Goal: Task Accomplishment & Management: Complete application form

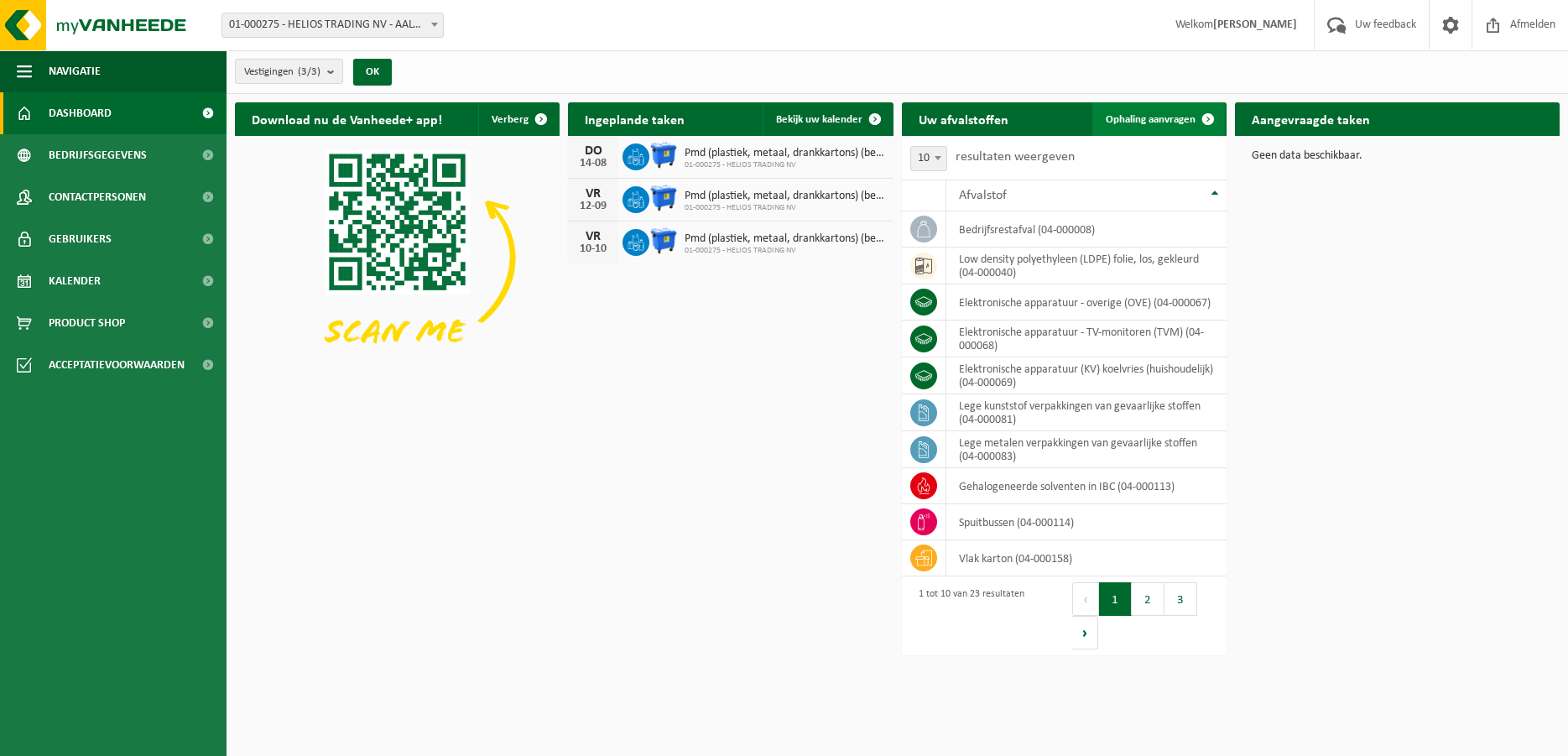
click at [1156, 120] on span "Ophaling aanvragen" at bounding box center [1150, 120] width 90 height 11
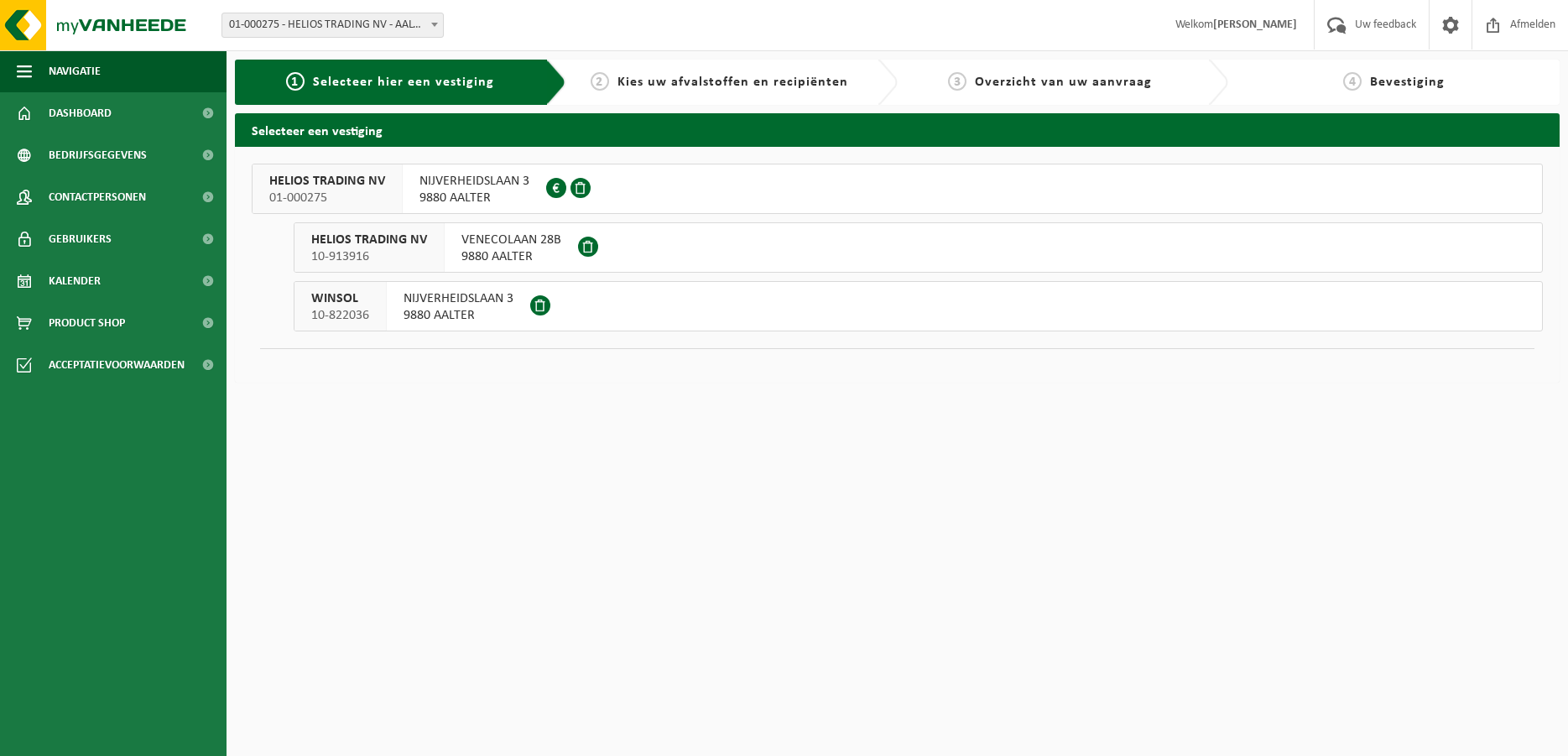
click at [458, 187] on span "NIJVERHEIDSLAAN 3" at bounding box center [474, 182] width 110 height 17
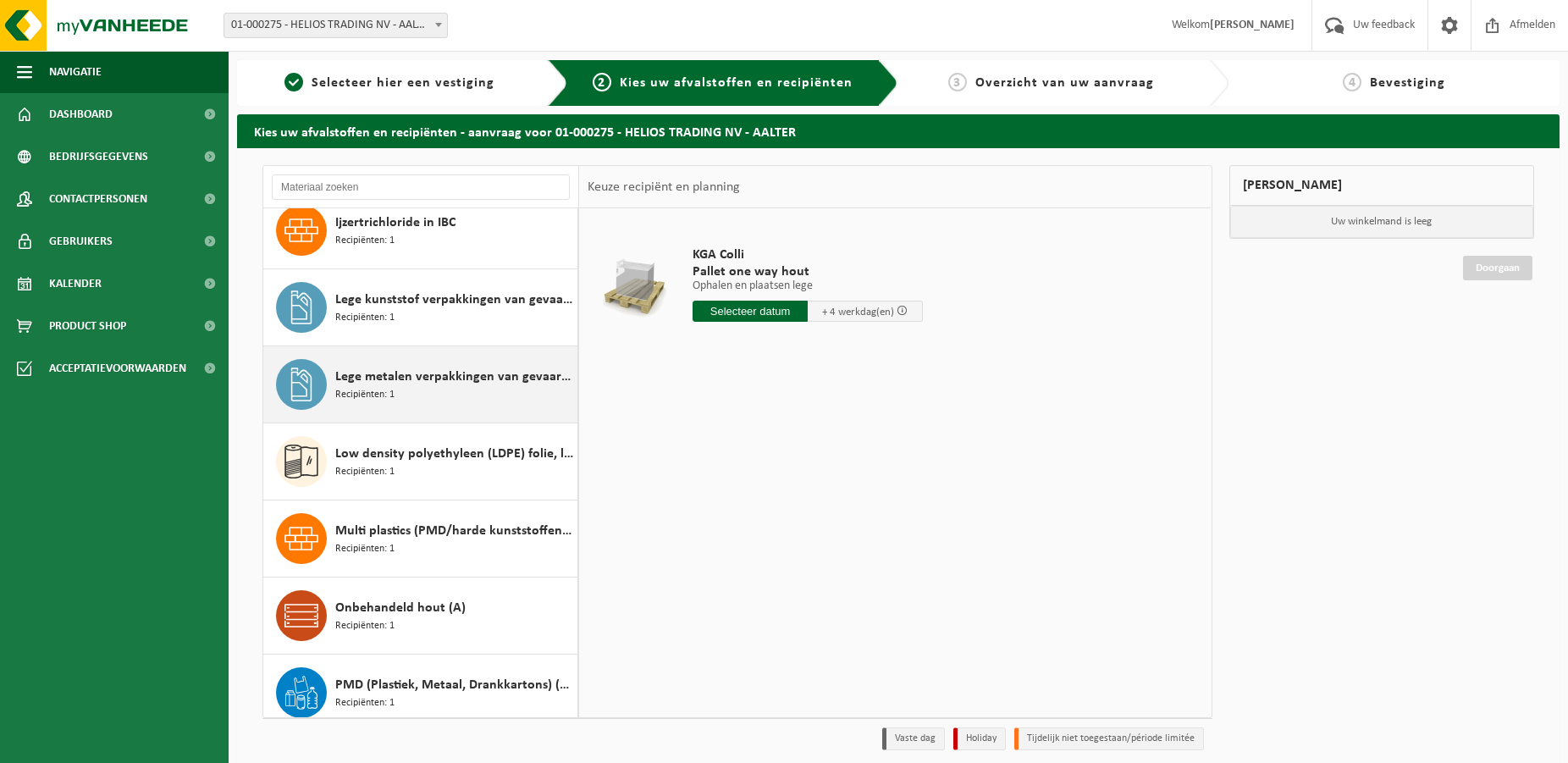
scroll to position [660, 0]
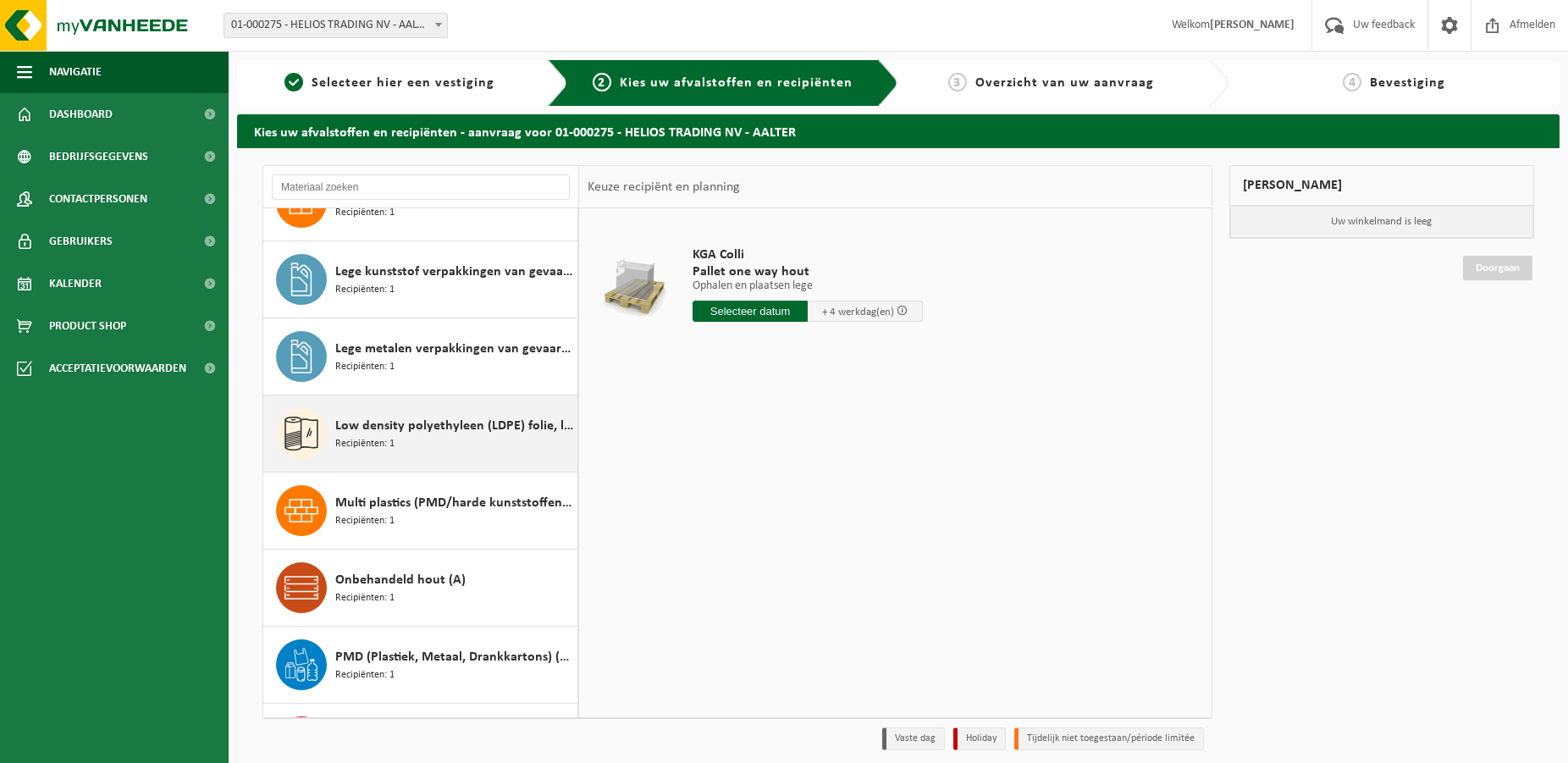
click at [402, 428] on span "Low density polyethyleen (LDPE) folie, los, gekleurd" at bounding box center [454, 426] width 237 height 21
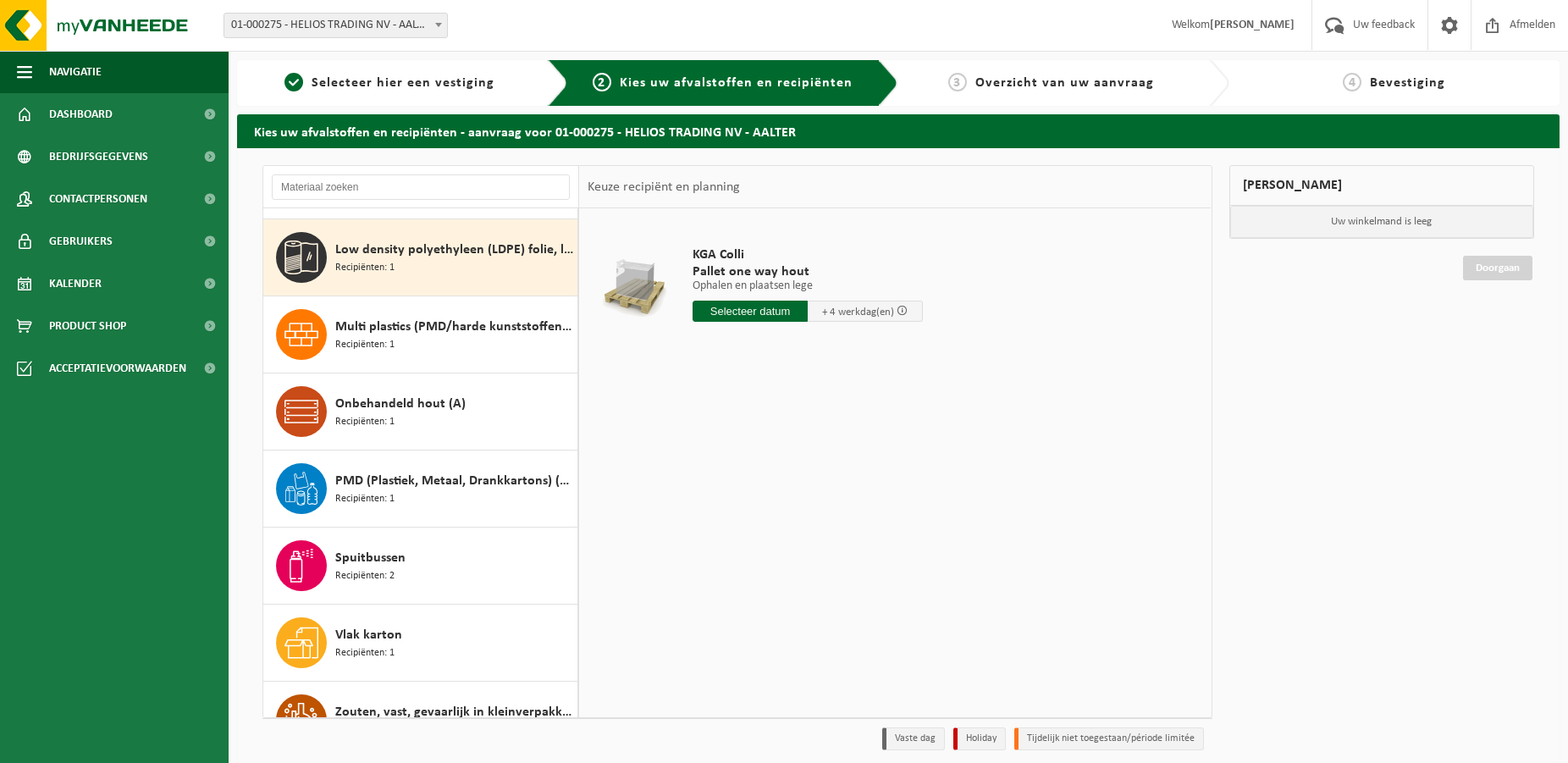
scroll to position [847, 0]
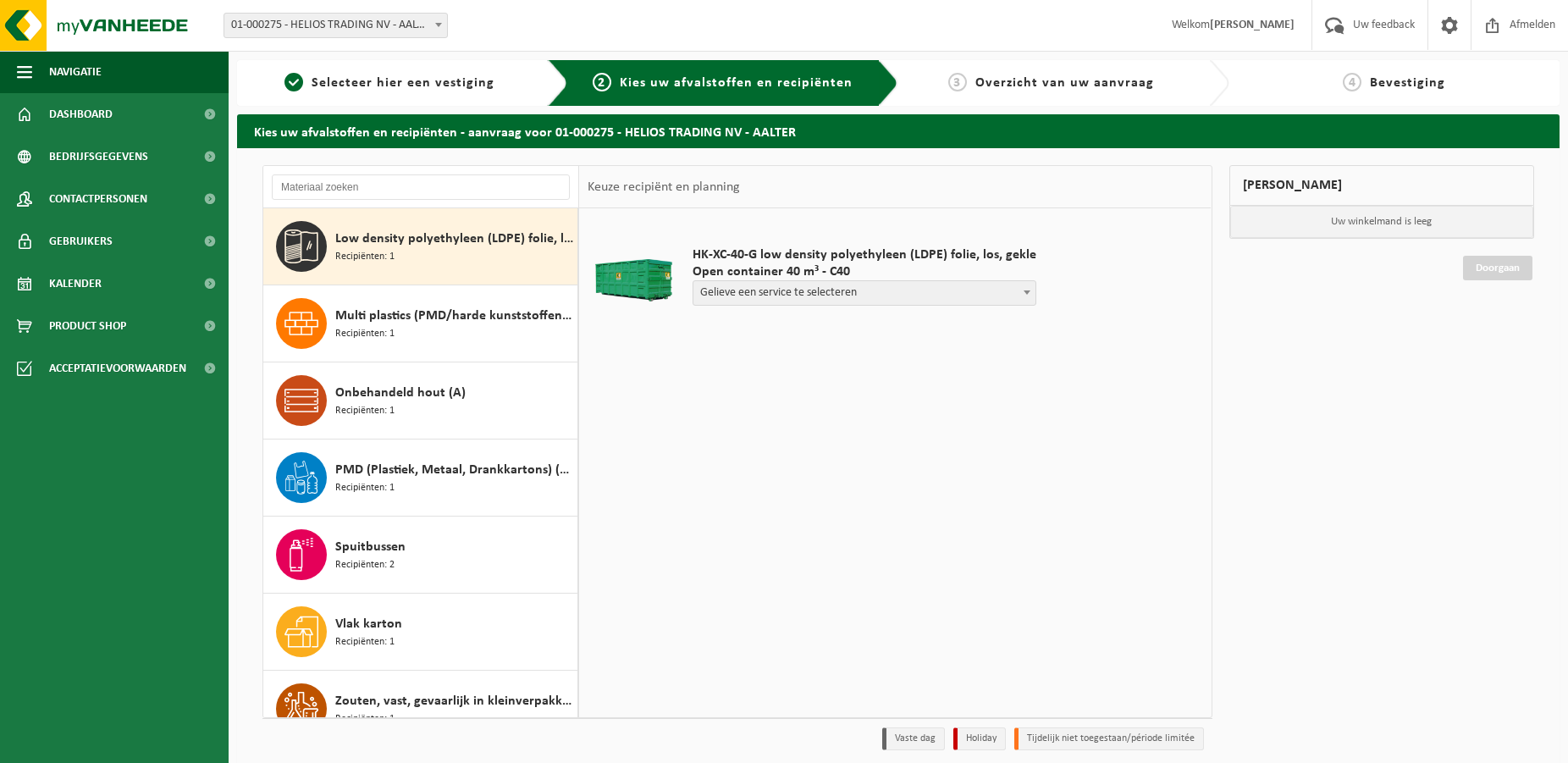
click at [1024, 292] on b at bounding box center [1027, 293] width 7 height 5
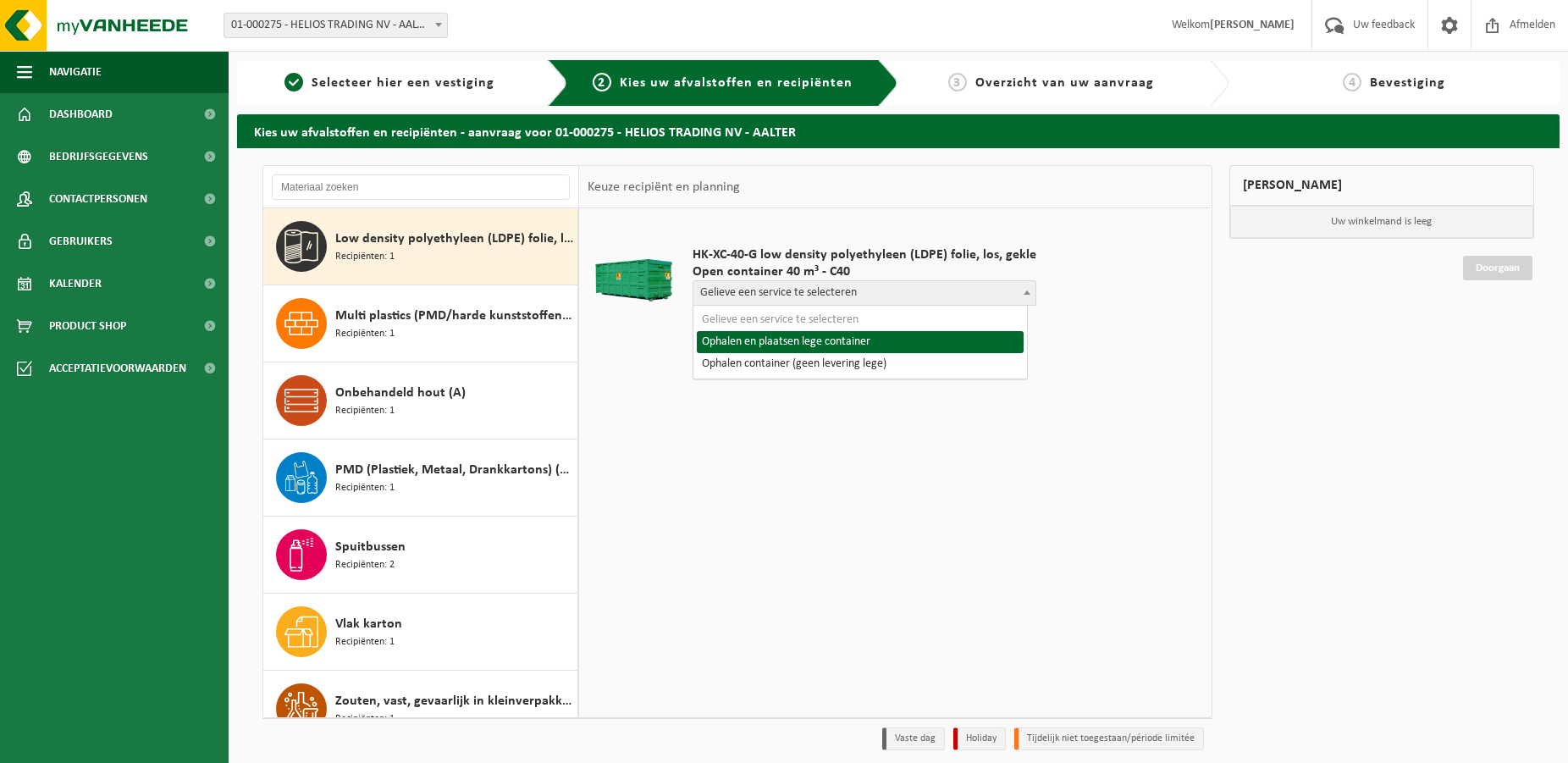
select select "P2PL-VEL-071158_HK-XC-40-GN-00_04-000040_46"
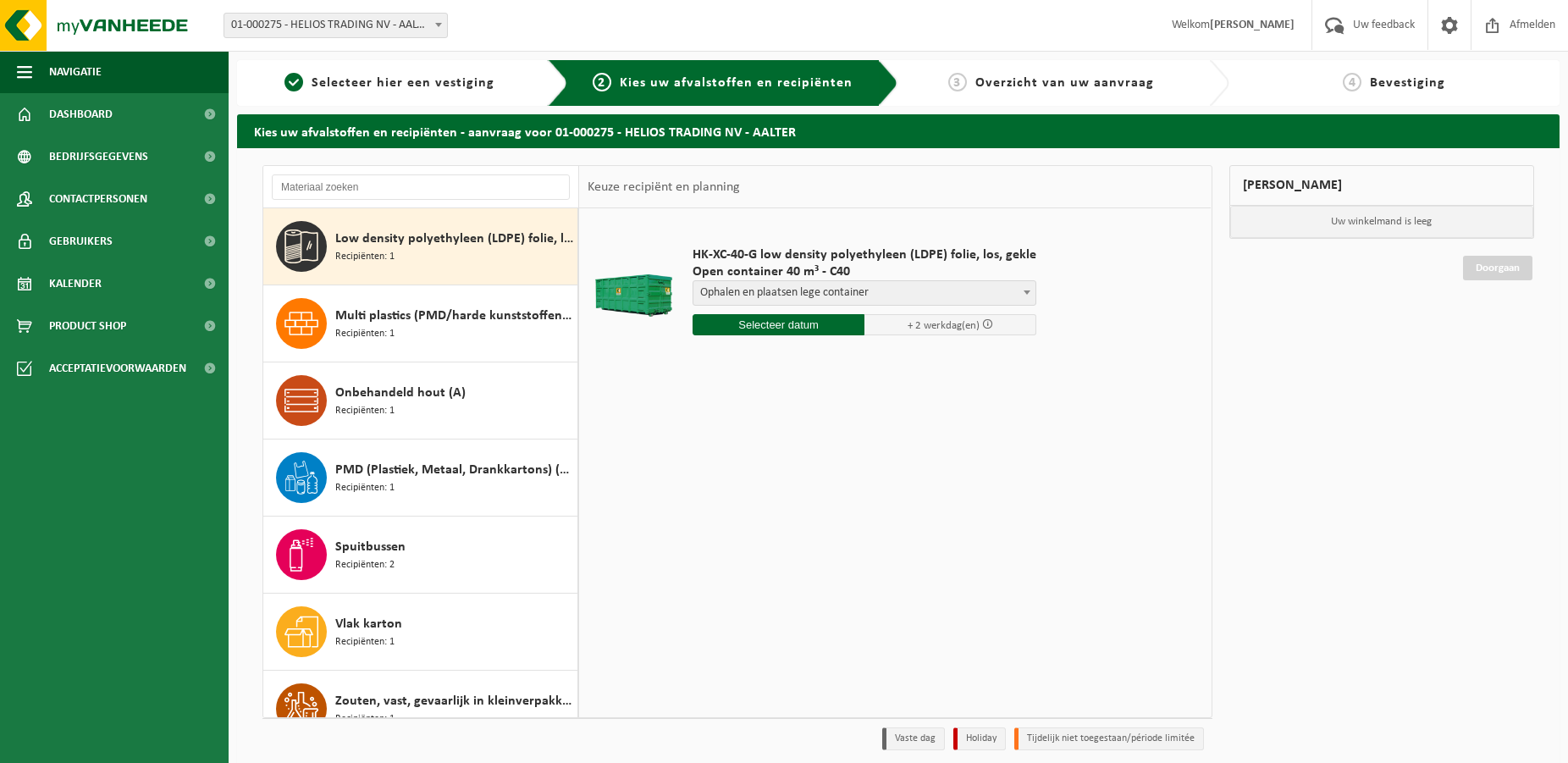
click at [772, 327] on input "text" at bounding box center [779, 324] width 172 height 22
click at [711, 503] on div "18" at bounding box center [708, 501] width 30 height 27
type input "Van 2025-08-18"
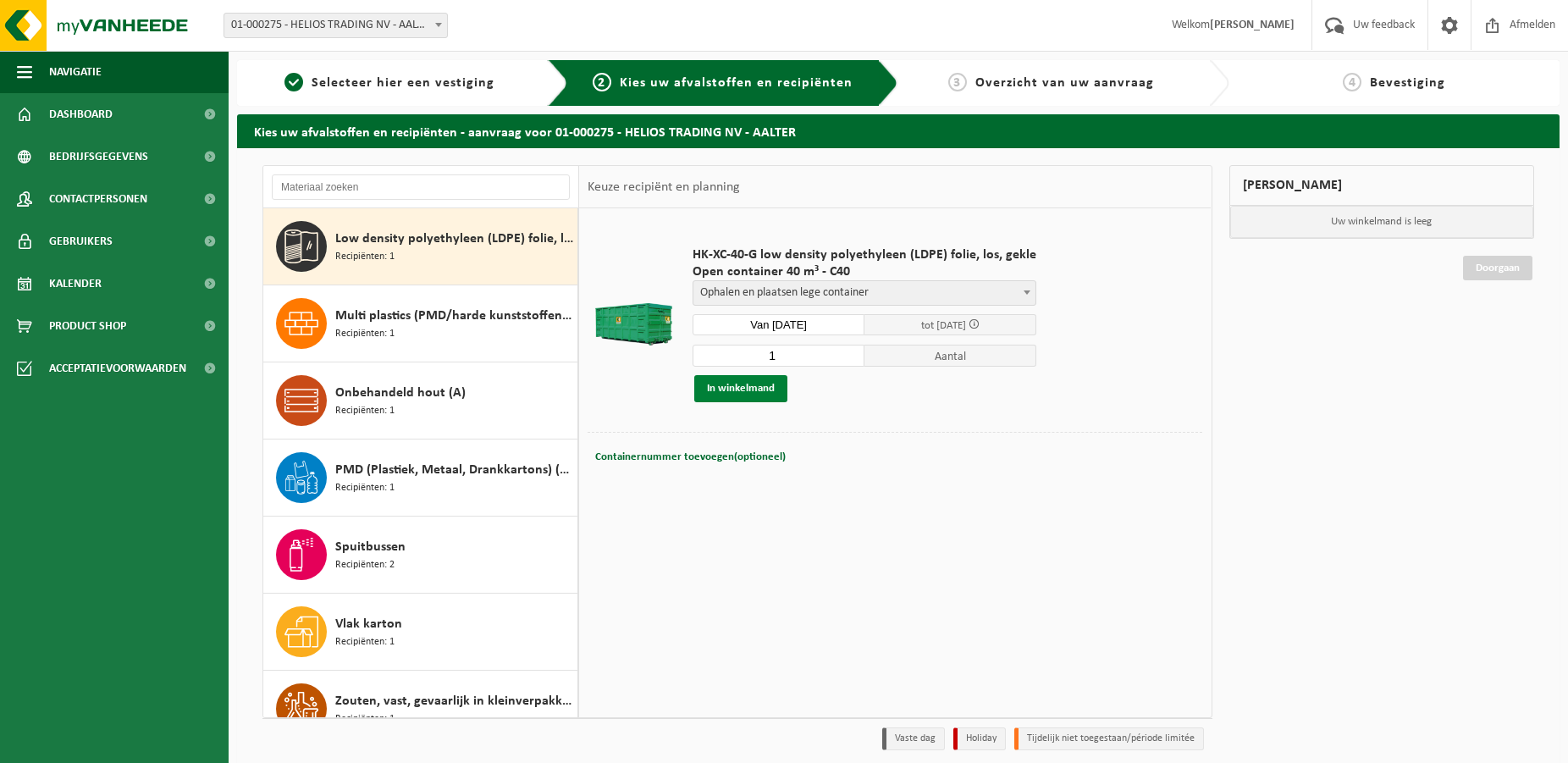
click at [744, 388] on button "In winkelmand" at bounding box center [741, 388] width 94 height 27
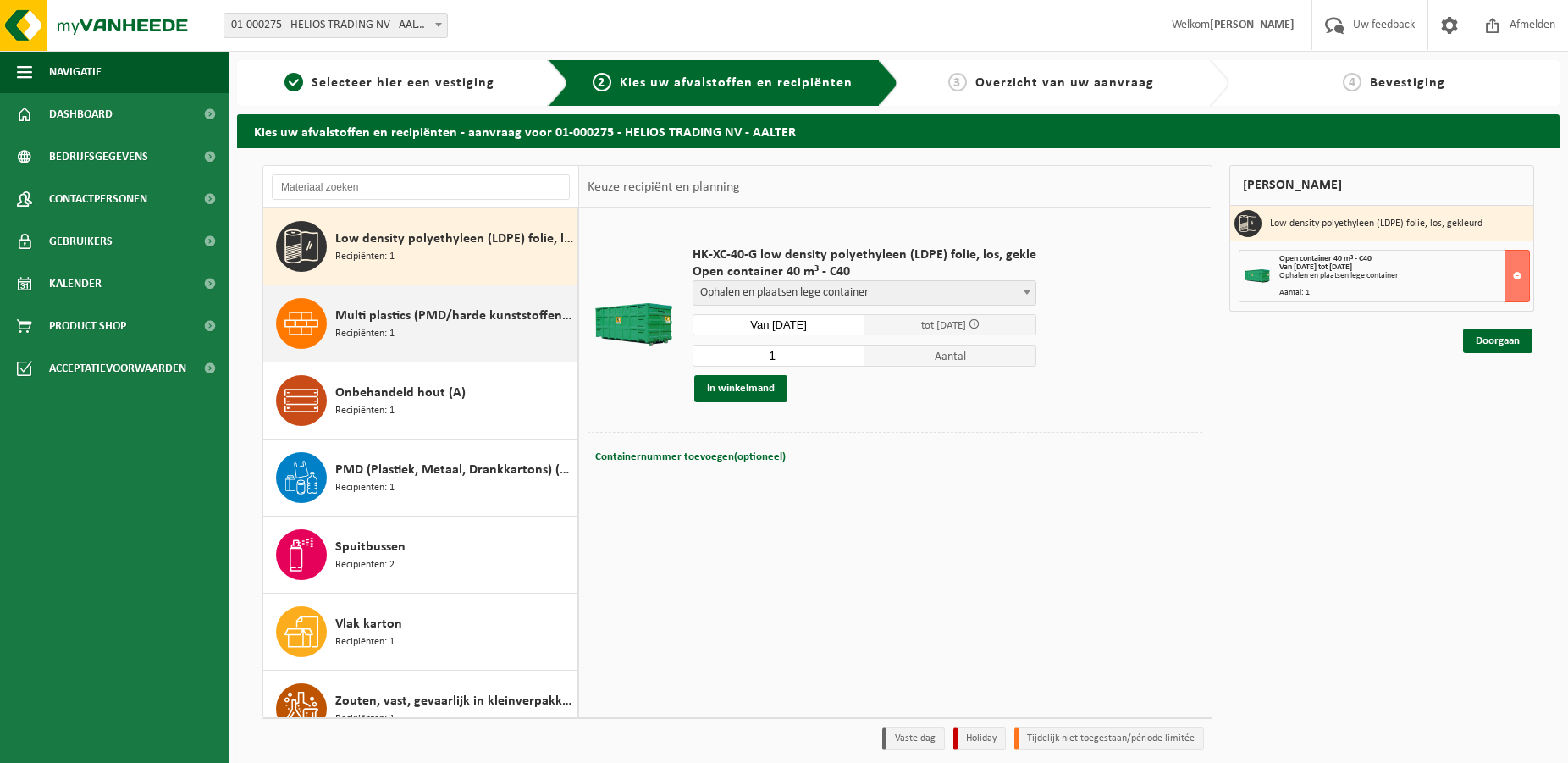
click at [435, 323] on span "Multi plastics (PMD/harde kunststoffen/spanbanden/EPS/folie naturel/folie gemen…" at bounding box center [454, 316] width 237 height 21
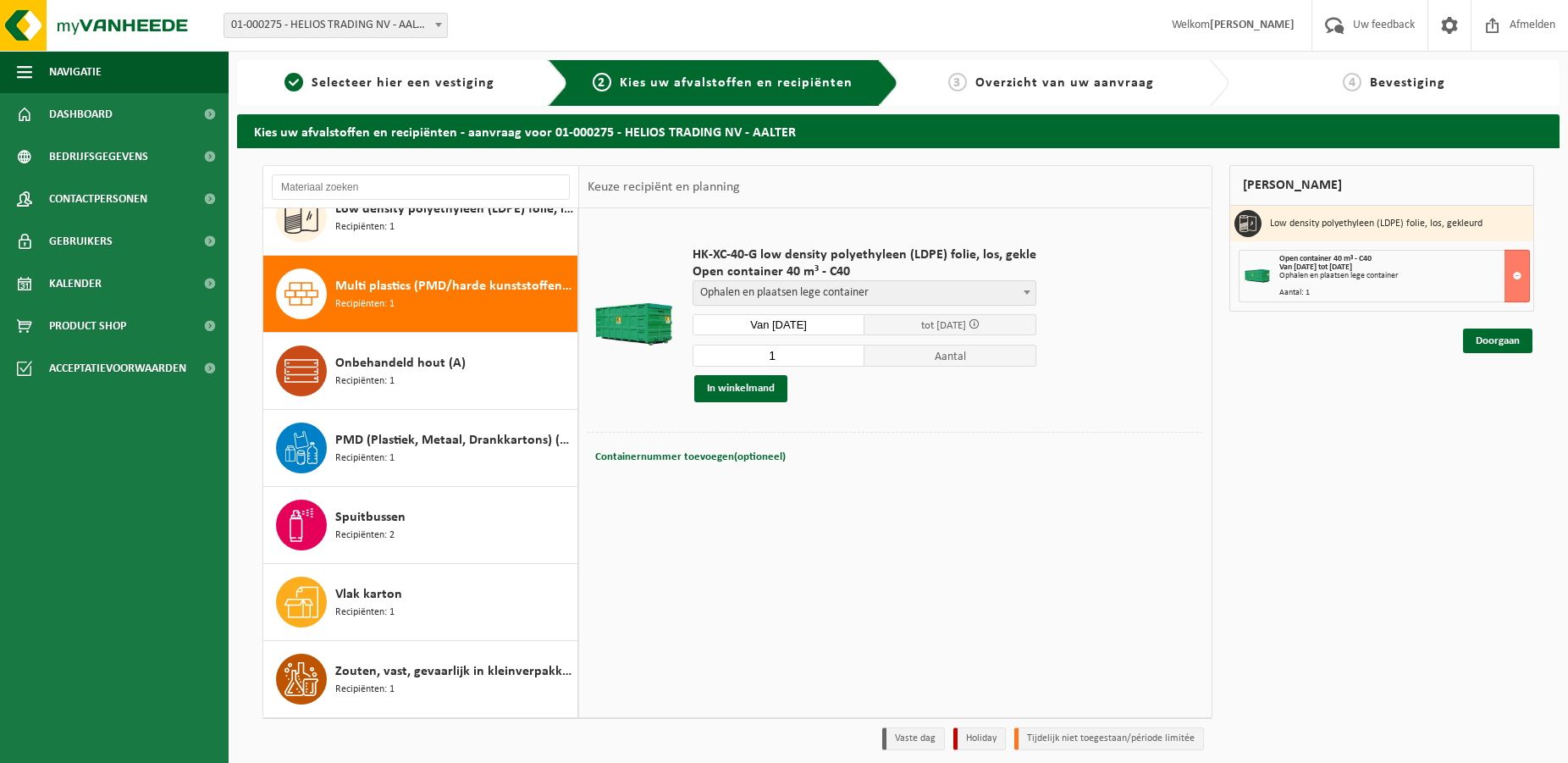
scroll to position [877, 0]
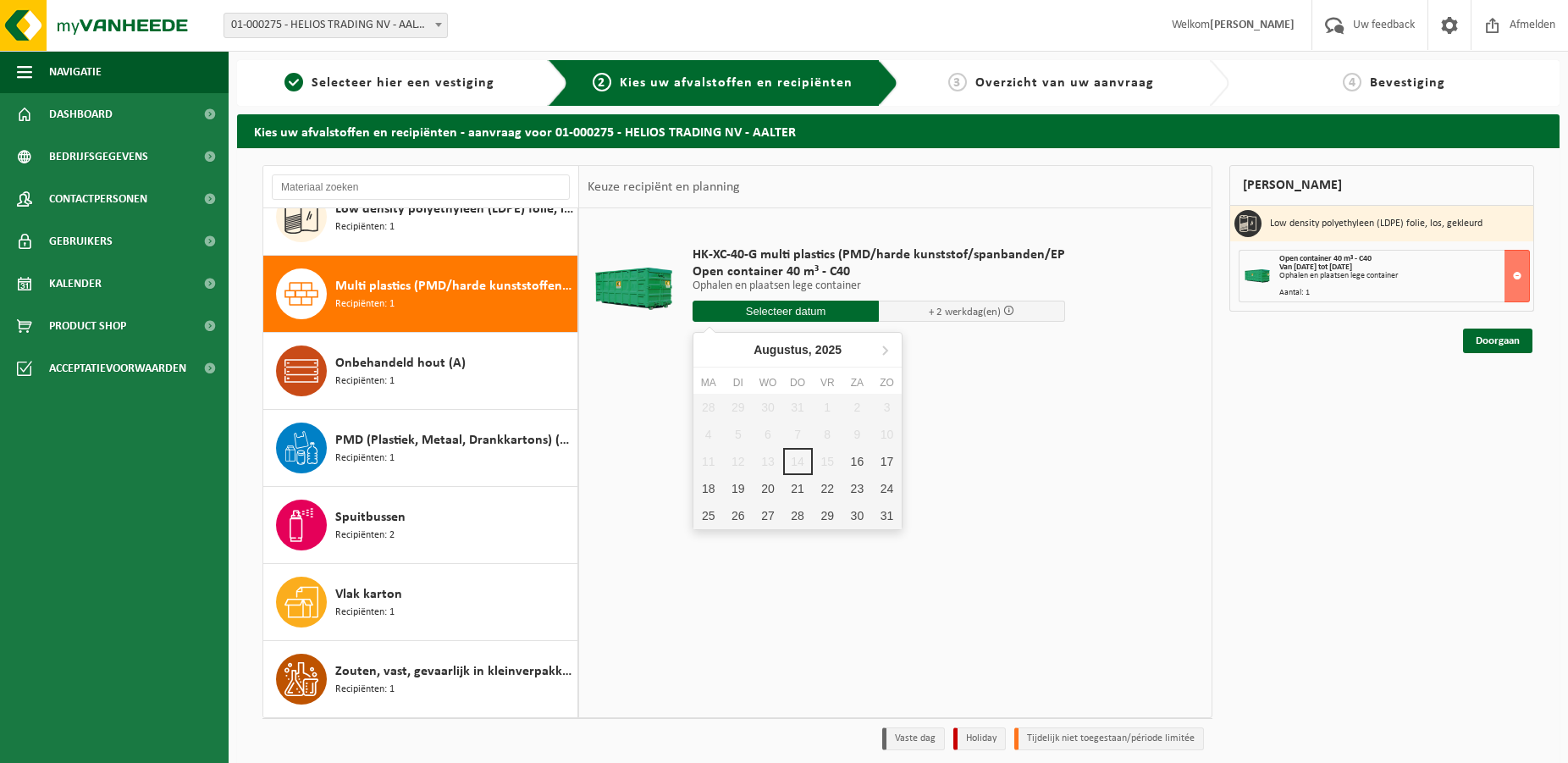
click at [837, 309] on input "text" at bounding box center [785, 310] width 186 height 22
click at [704, 489] on div "18" at bounding box center [708, 488] width 30 height 27
type input "Van 2025-08-18"
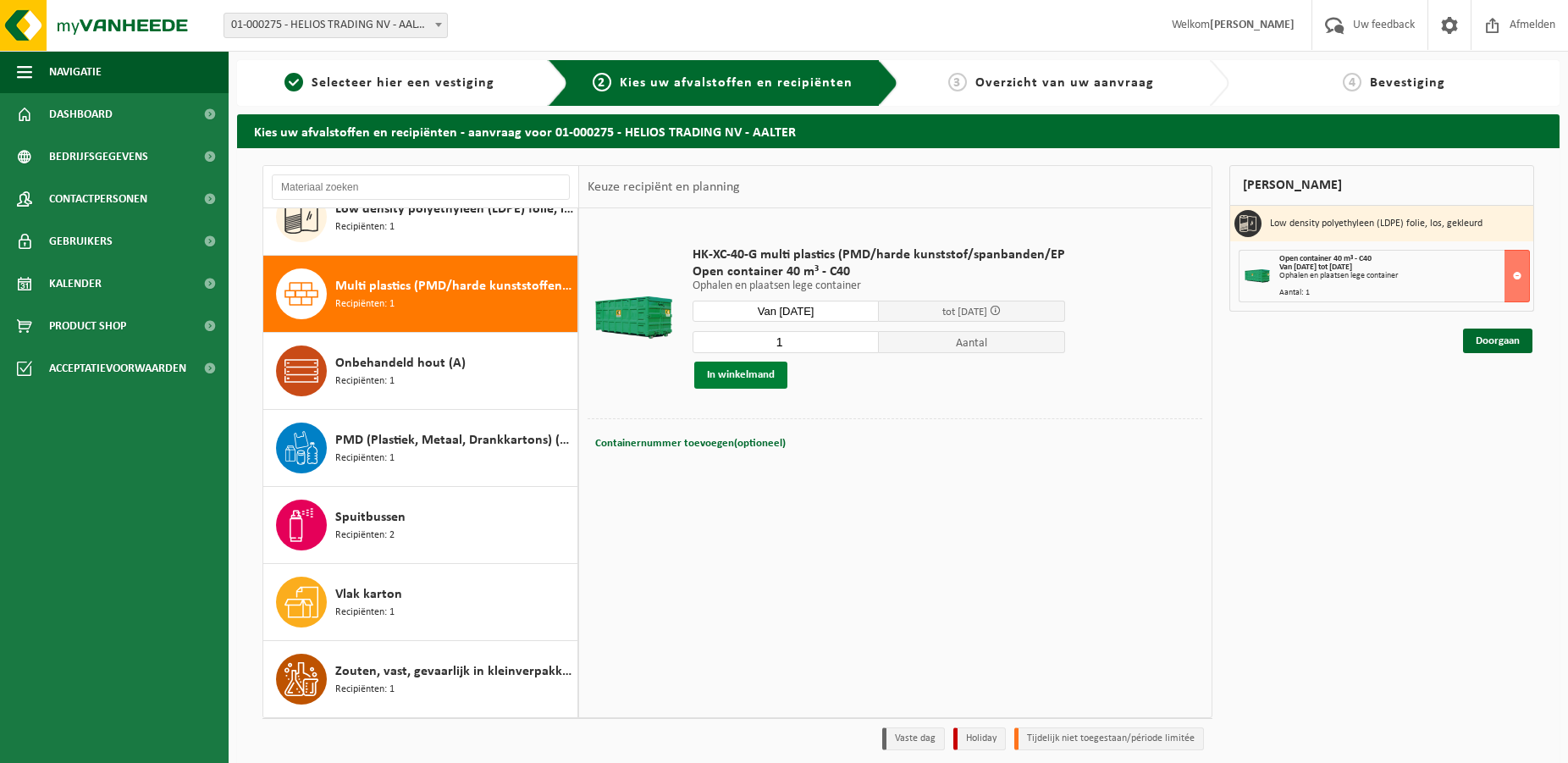
click at [738, 376] on button "In winkelmand" at bounding box center [741, 375] width 94 height 27
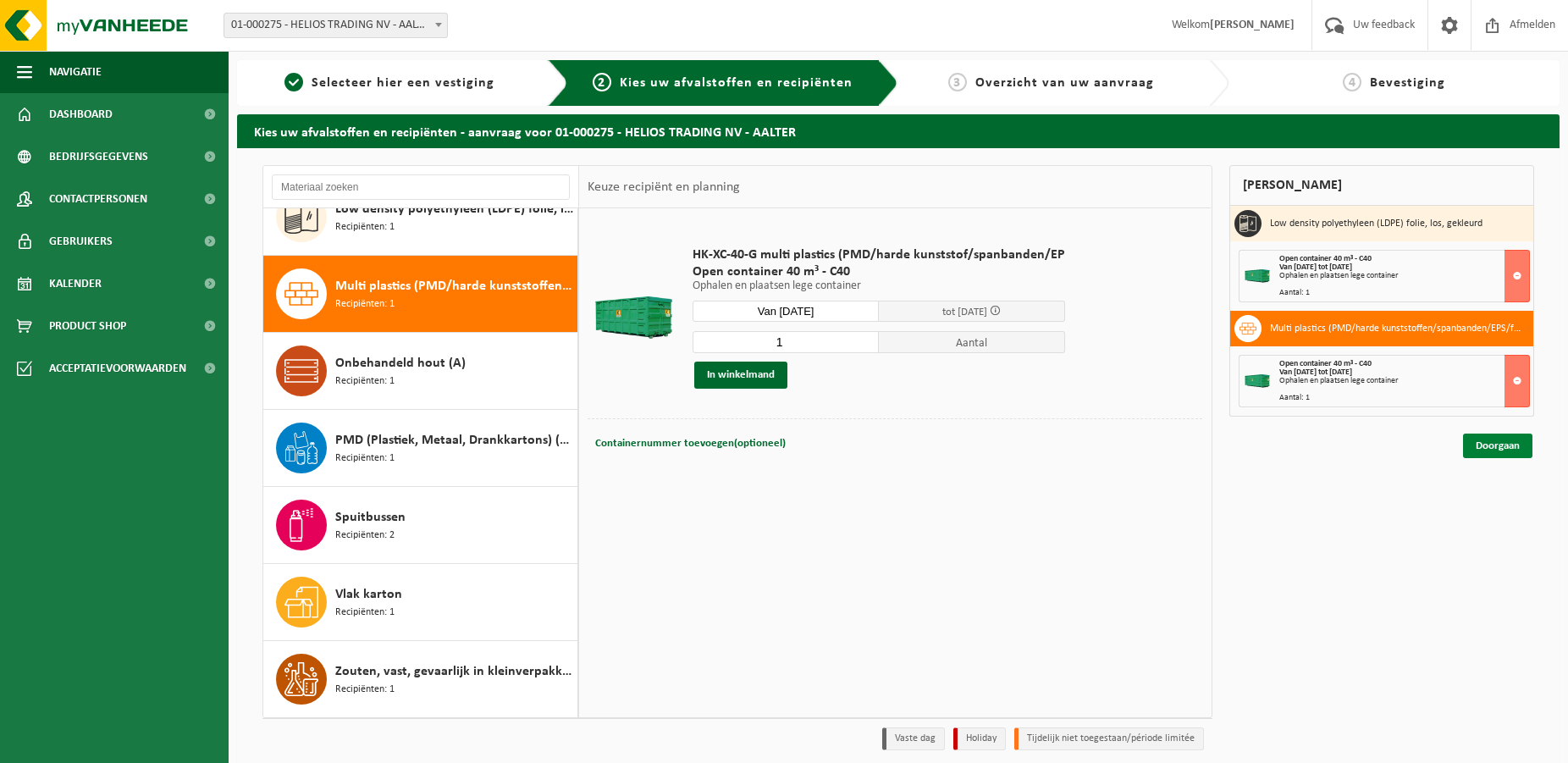
click at [1483, 450] on link "Doorgaan" at bounding box center [1497, 446] width 69 height 24
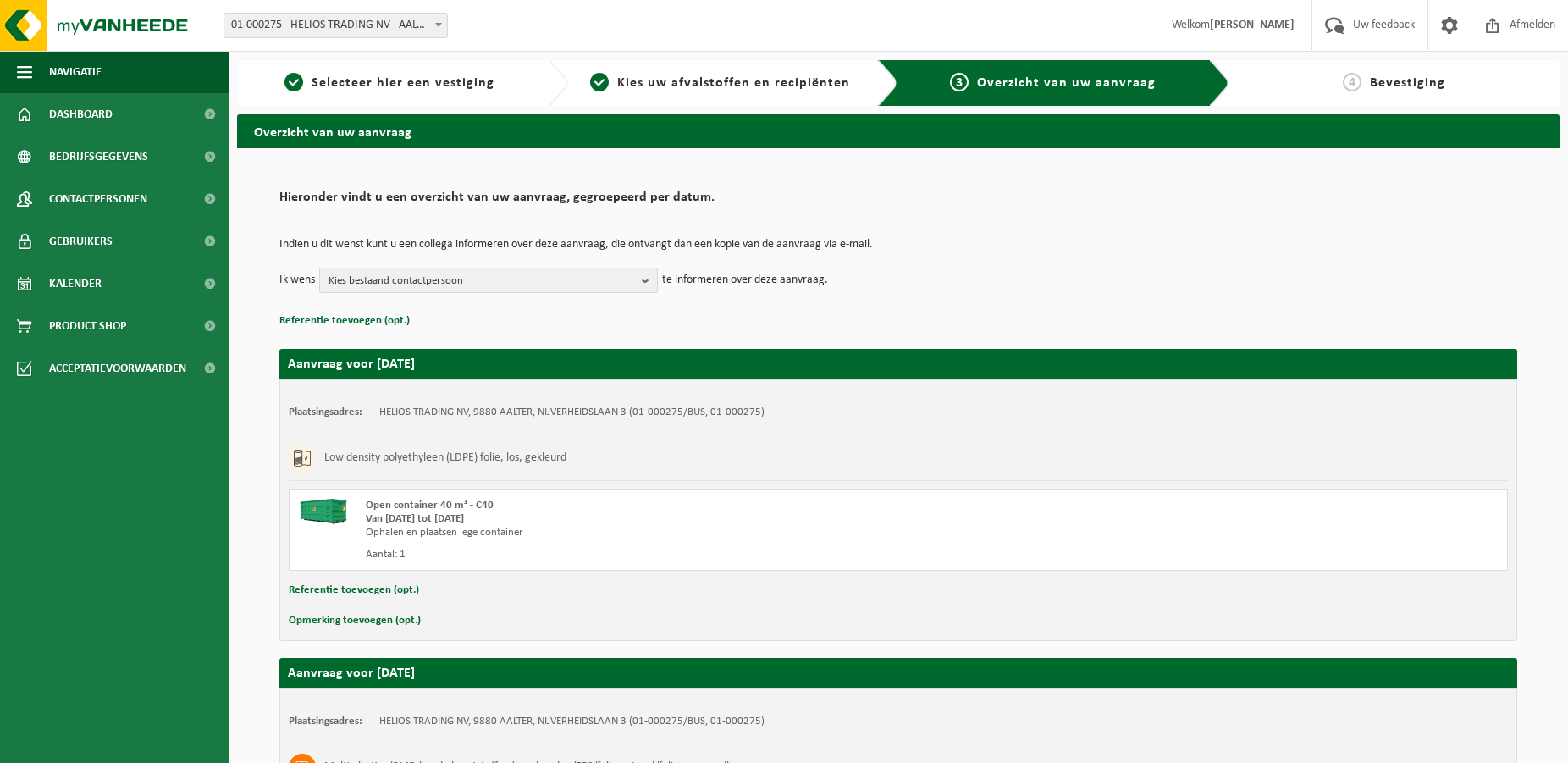
click at [646, 282] on b "button" at bounding box center [649, 280] width 15 height 23
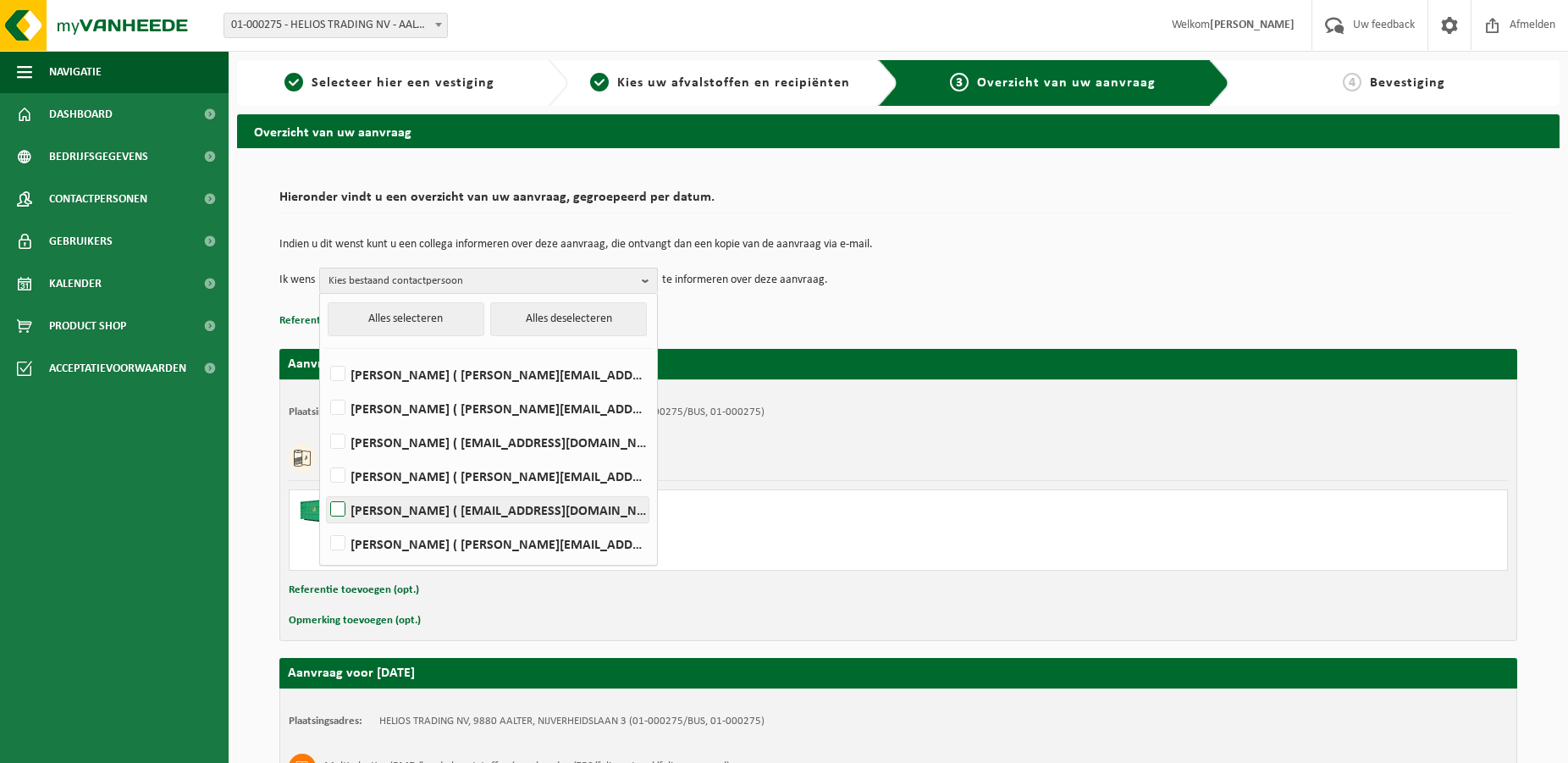
click at [338, 510] on label "YVES MARYSSE ( yves.marysse@winsol.eu )" at bounding box center [487, 509] width 322 height 25
click at [324, 488] on input "YVES MARYSSE ( yves.marysse@winsol.eu )" at bounding box center [324, 487] width 1 height 1
checkbox input "true"
click at [847, 320] on p "Referentie toevoegen (opt.)" at bounding box center [899, 321] width 1238 height 22
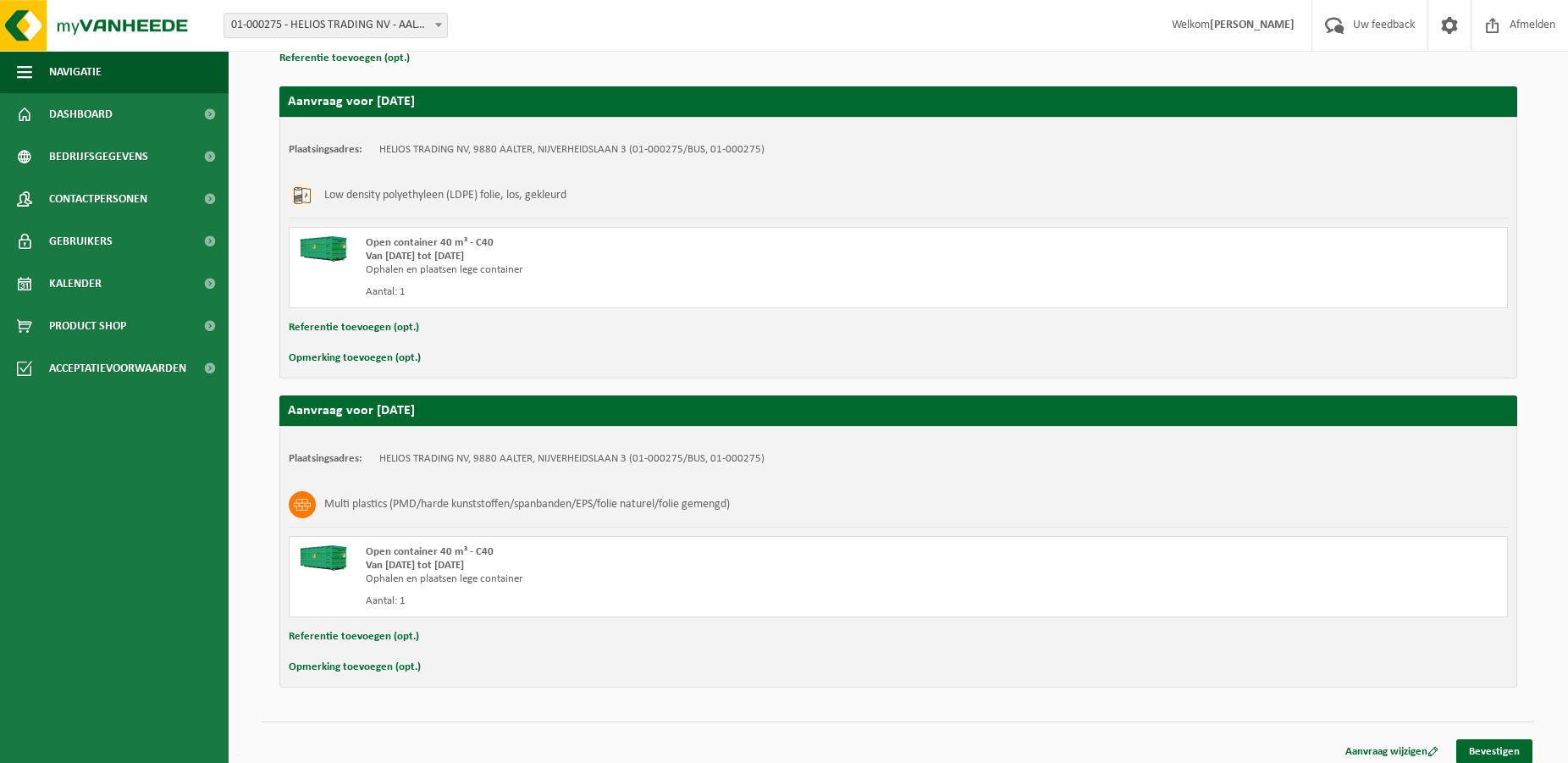
scroll to position [264, 0]
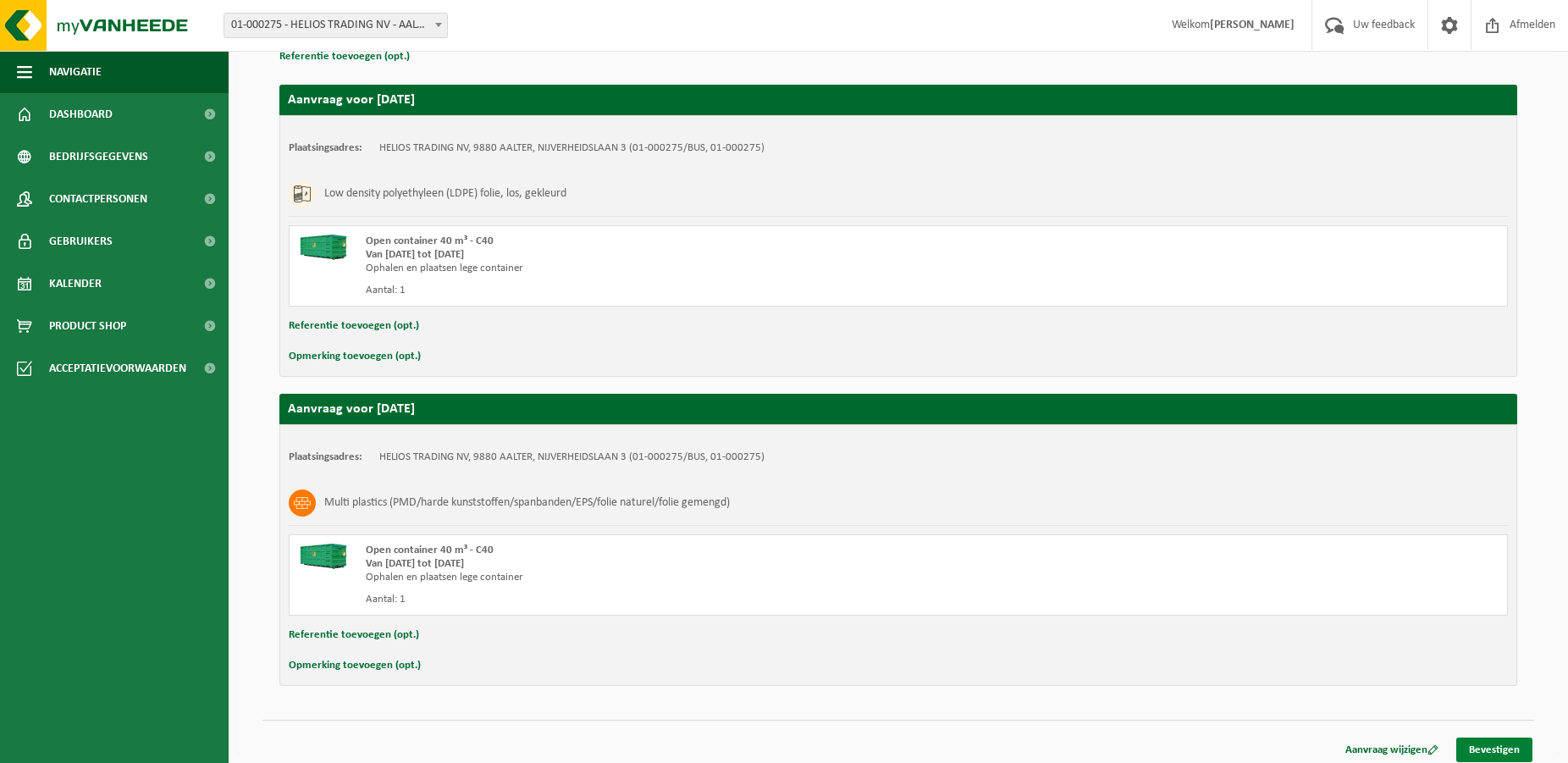
click at [1480, 746] on link "Bevestigen" at bounding box center [1493, 750] width 76 height 24
